Goal: Communication & Community: Answer question/provide support

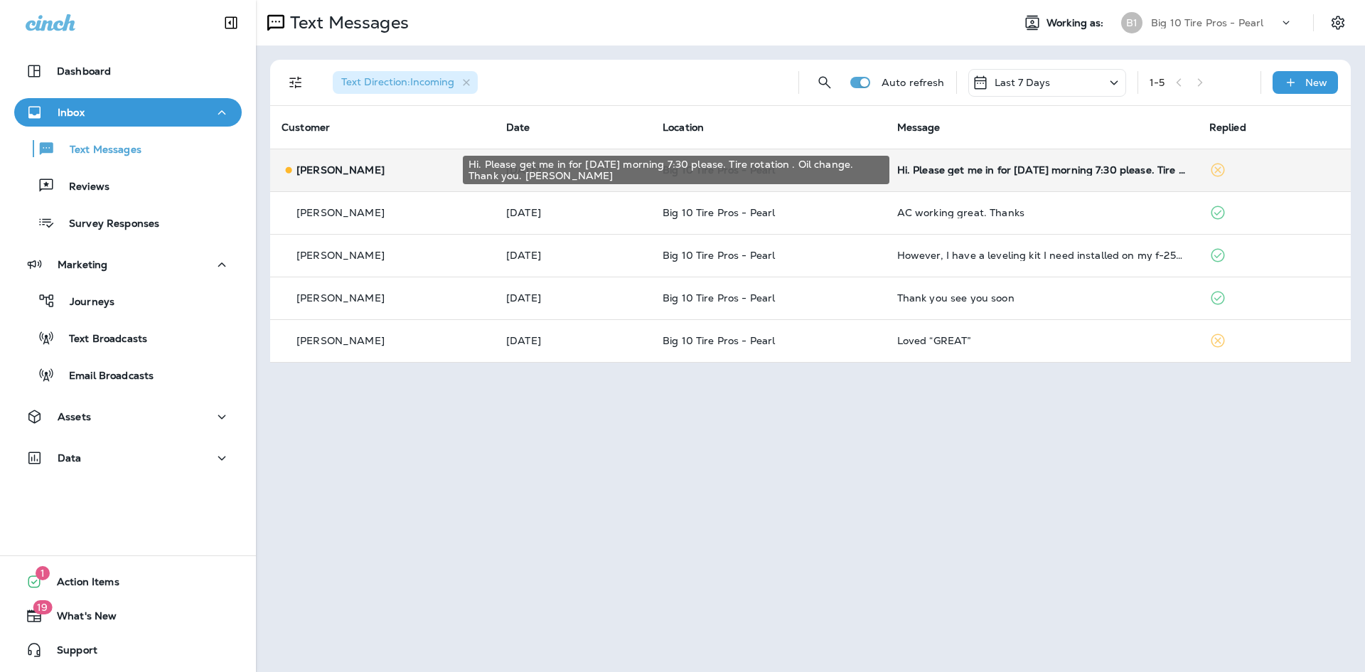
click at [961, 168] on div "Hi. Please get me in for [DATE] morning 7:30 please. Tire rotation . Oil change…" at bounding box center [1041, 169] width 289 height 11
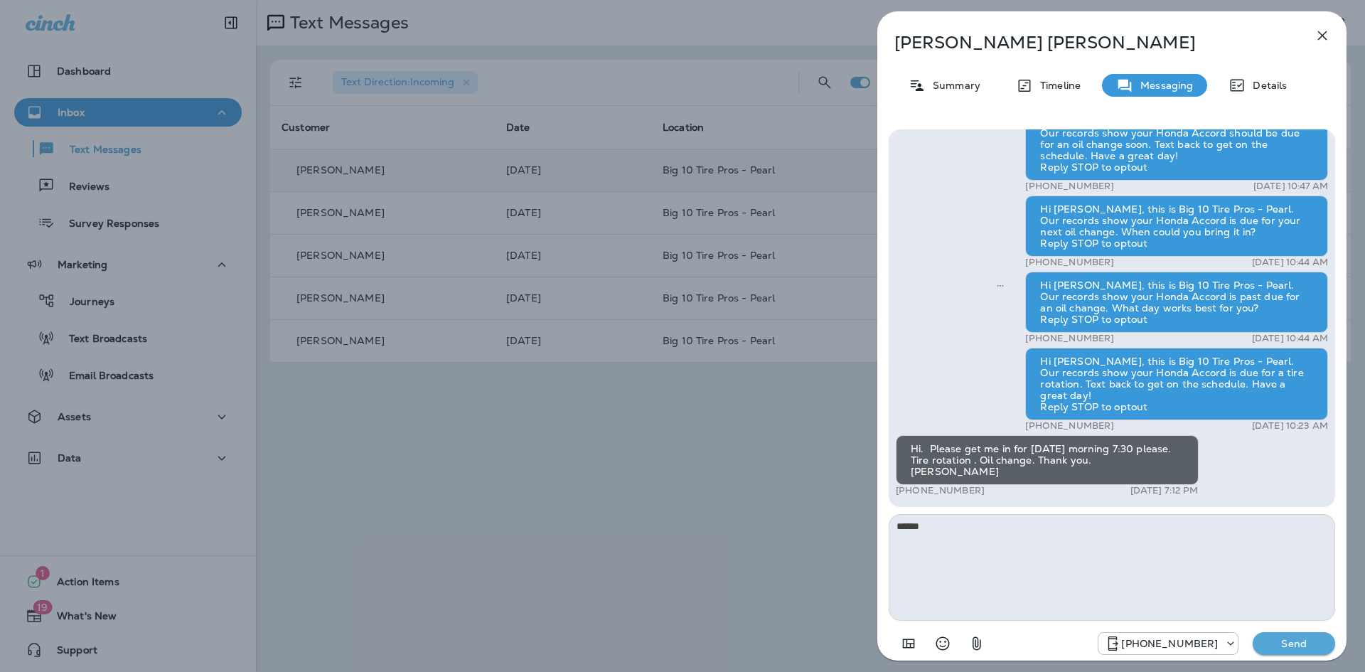
type textarea "******"
click at [1298, 644] on p "Send" at bounding box center [1294, 643] width 60 height 13
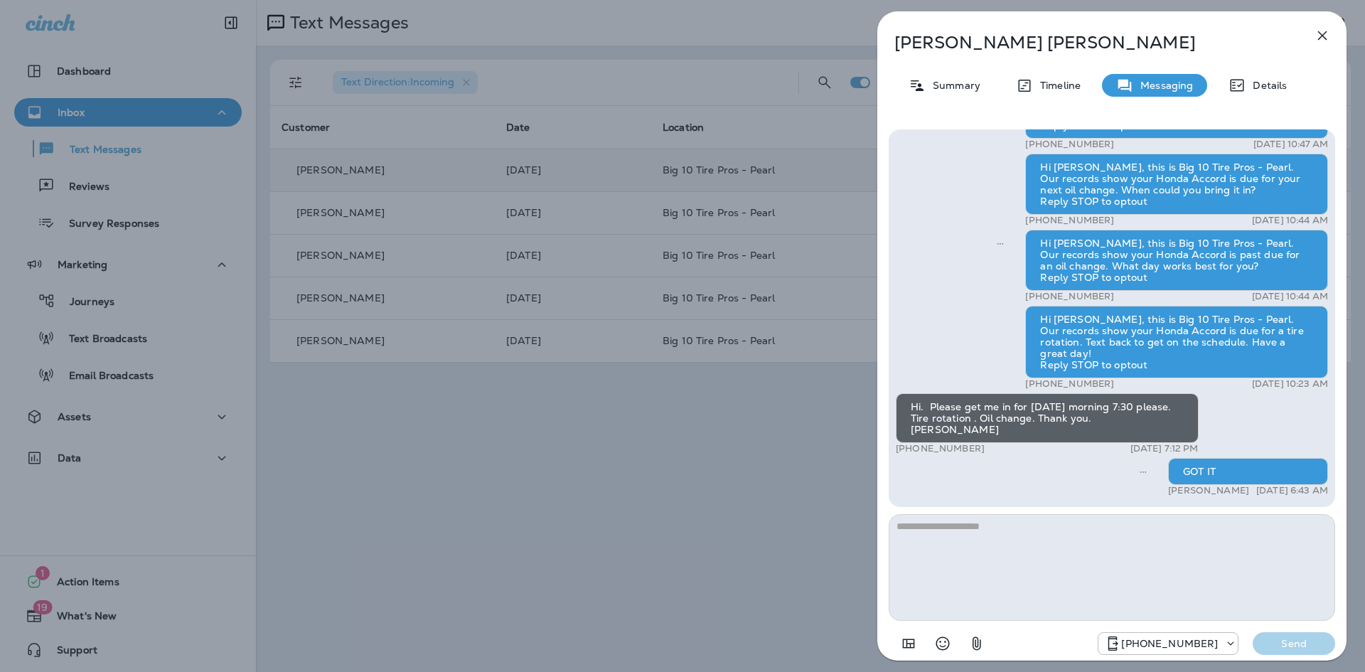
click at [1320, 31] on icon "button" at bounding box center [1322, 35] width 17 height 17
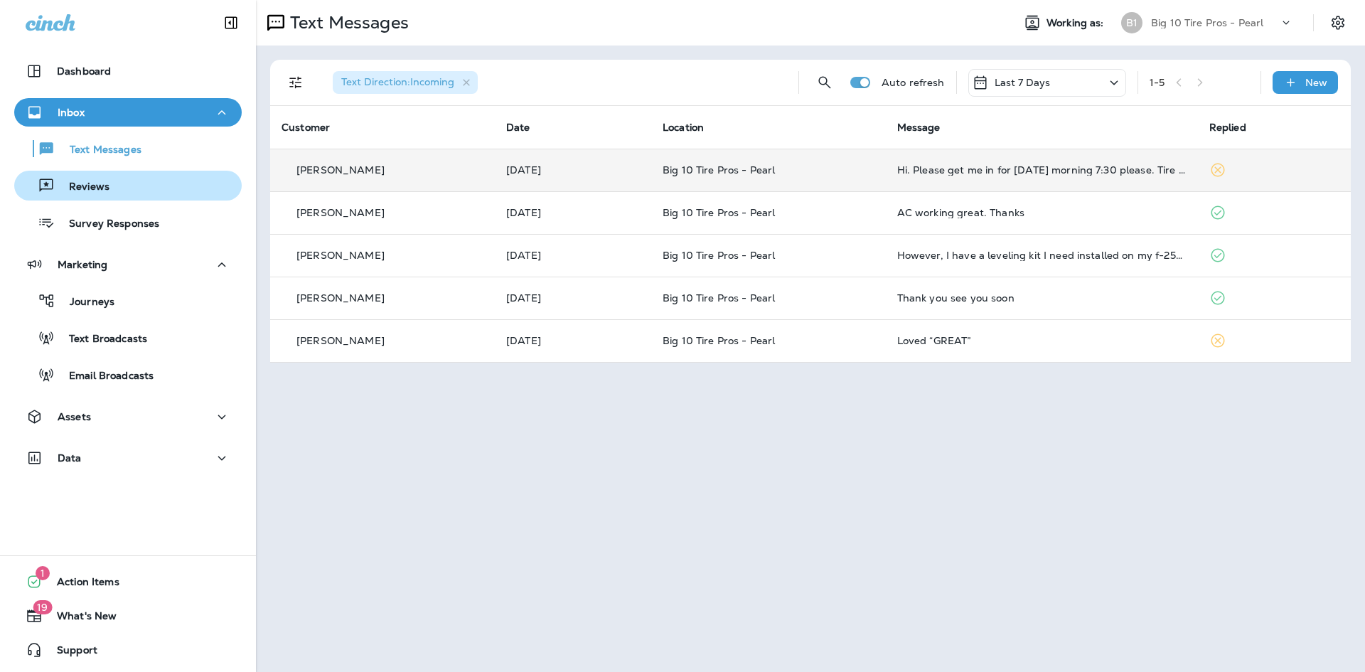
click at [83, 192] on p "Reviews" at bounding box center [82, 188] width 55 height 14
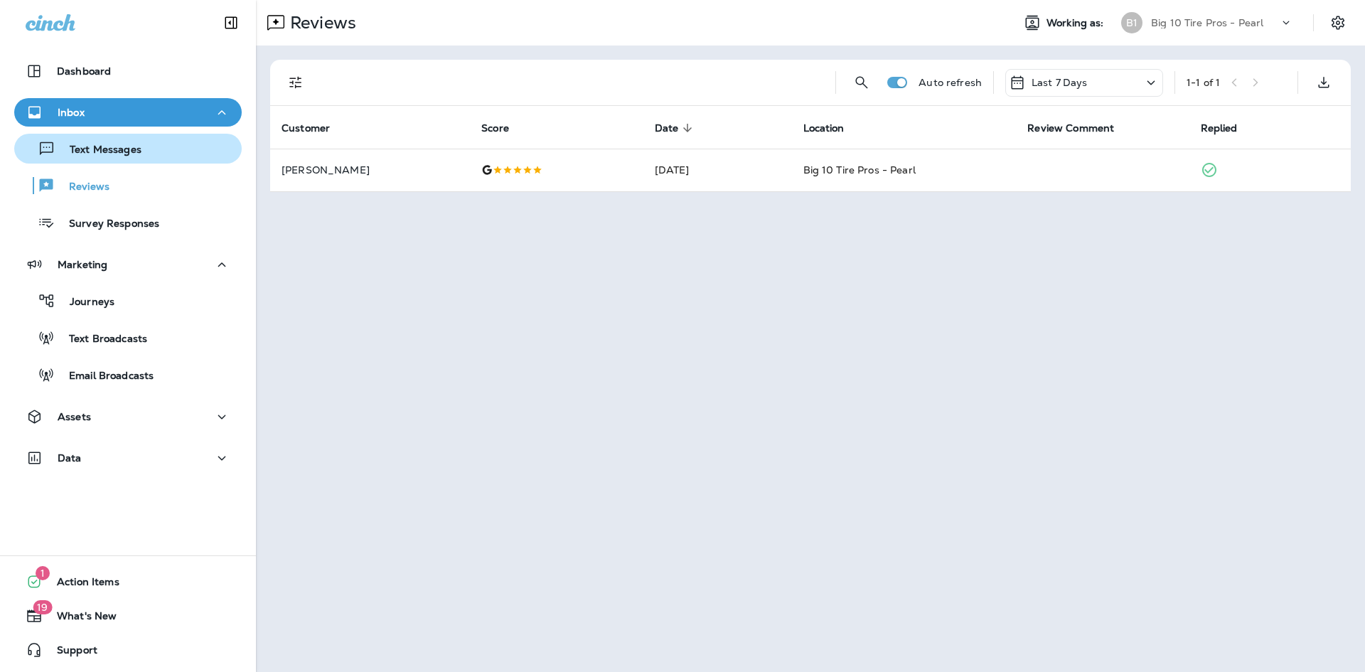
click at [78, 142] on div "Text Messages" at bounding box center [81, 148] width 122 height 21
